Goal: Task Accomplishment & Management: Manage account settings

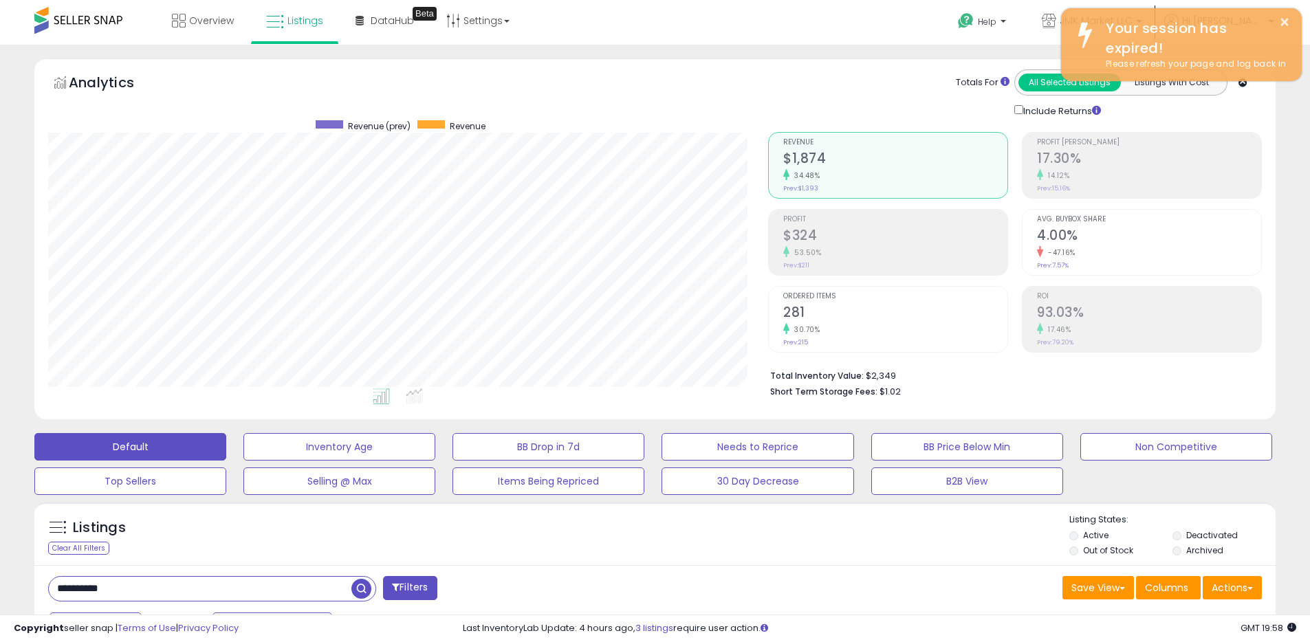
scroll to position [282, 720]
